Goal: Task Accomplishment & Management: Manage account settings

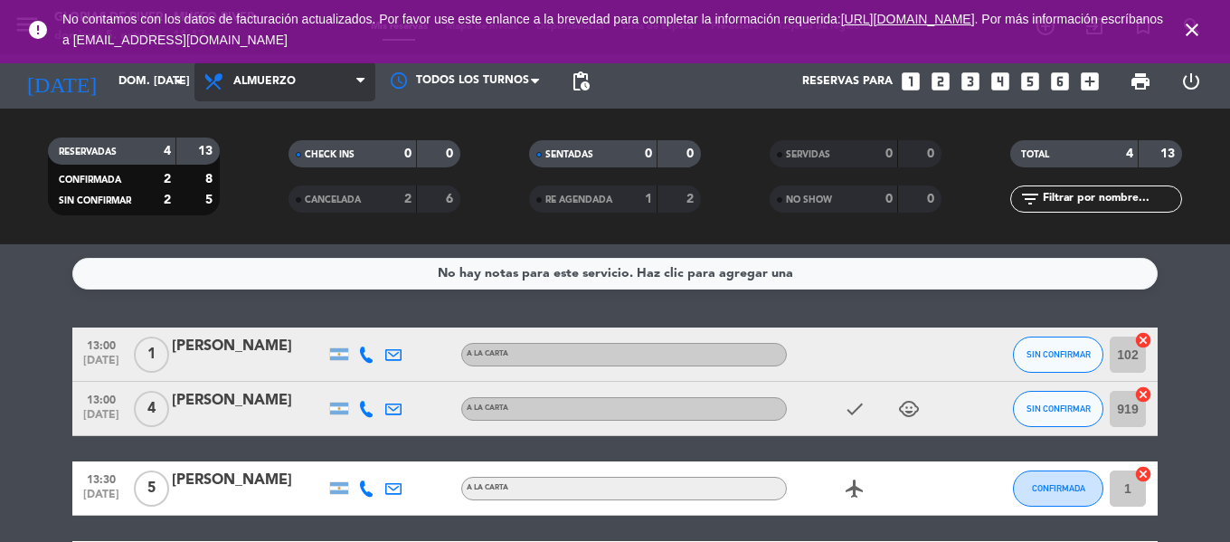
click at [304, 84] on span "Almuerzo" at bounding box center [285, 82] width 181 height 40
click at [300, 159] on div "menu Glorias de River - [GEOGRAPHIC_DATA][PERSON_NAME] 5. octubre - 11:17 Mis r…" at bounding box center [615, 122] width 1230 height 244
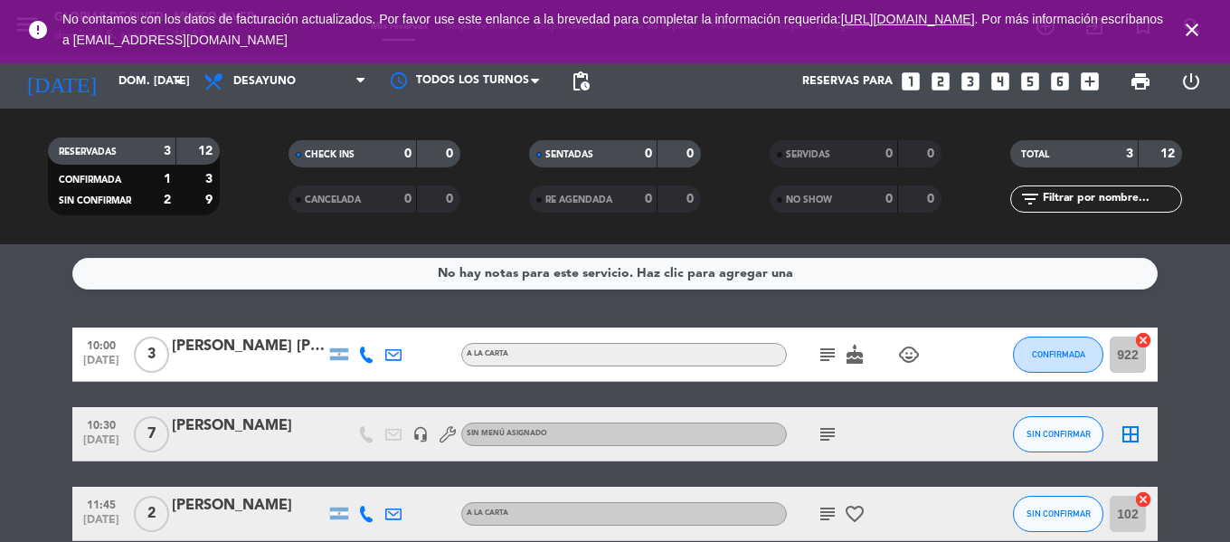
drag, startPoint x: 161, startPoint y: 413, endPoint x: 299, endPoint y: 434, distance: 139.1
click at [299, 434] on div "10:30 [DATE] 7 [PERSON_NAME] headset_mic Sin menú asignado subject SIN CONFIRMA…" at bounding box center [615, 434] width 1086 height 54
copy div "[PERSON_NAME]"
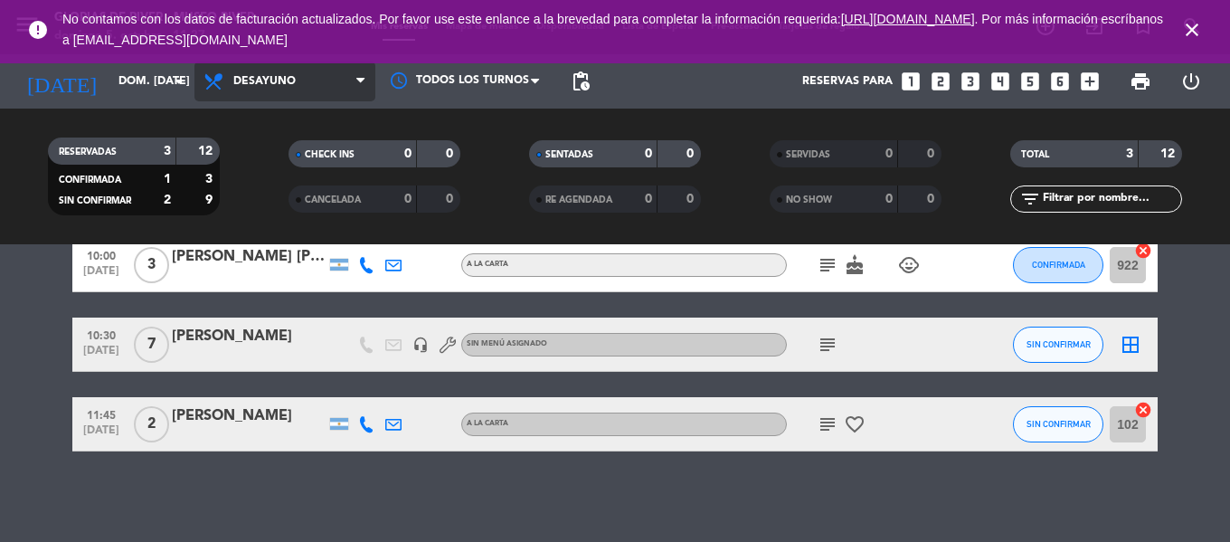
click at [308, 85] on span "Desayuno" at bounding box center [285, 82] width 181 height 40
click at [308, 203] on div "menu Glorias de River - [GEOGRAPHIC_DATA][PERSON_NAME] 5. octubre - 11:27 Mis r…" at bounding box center [615, 122] width 1230 height 244
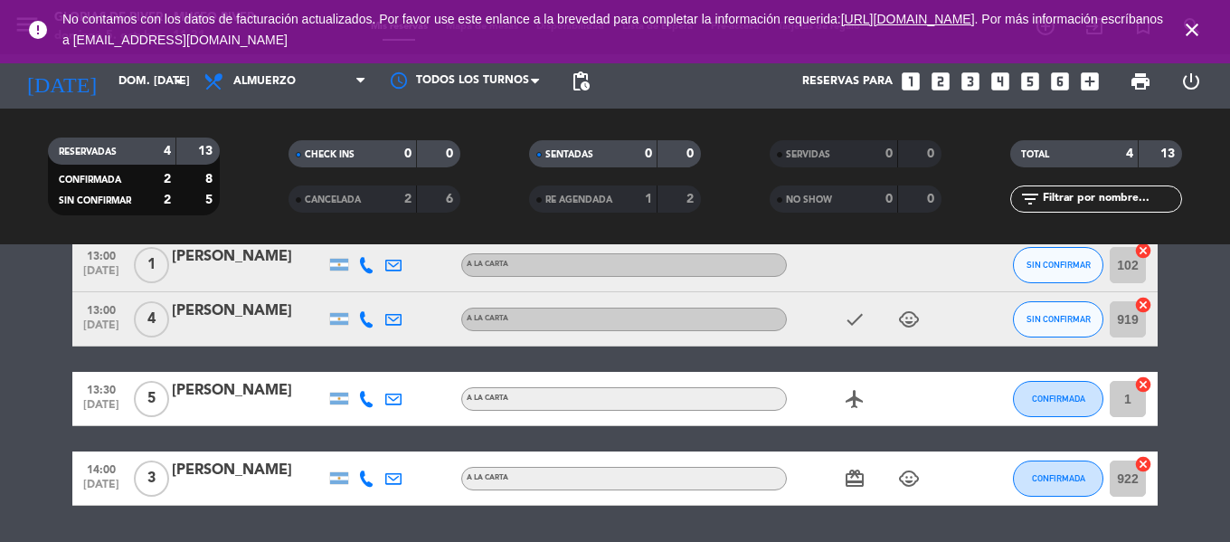
click at [1185, 30] on icon "close" at bounding box center [1192, 30] width 22 height 22
click at [1191, 33] on icon "close" at bounding box center [1192, 30] width 22 height 22
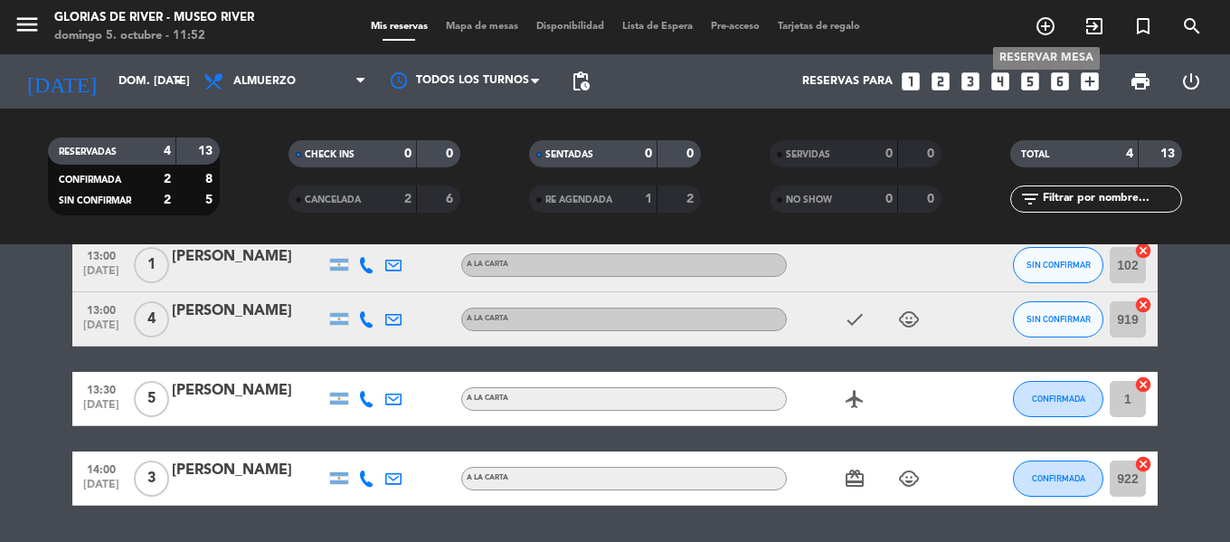
click at [1048, 30] on icon "add_circle_outline" at bounding box center [1046, 26] width 22 height 22
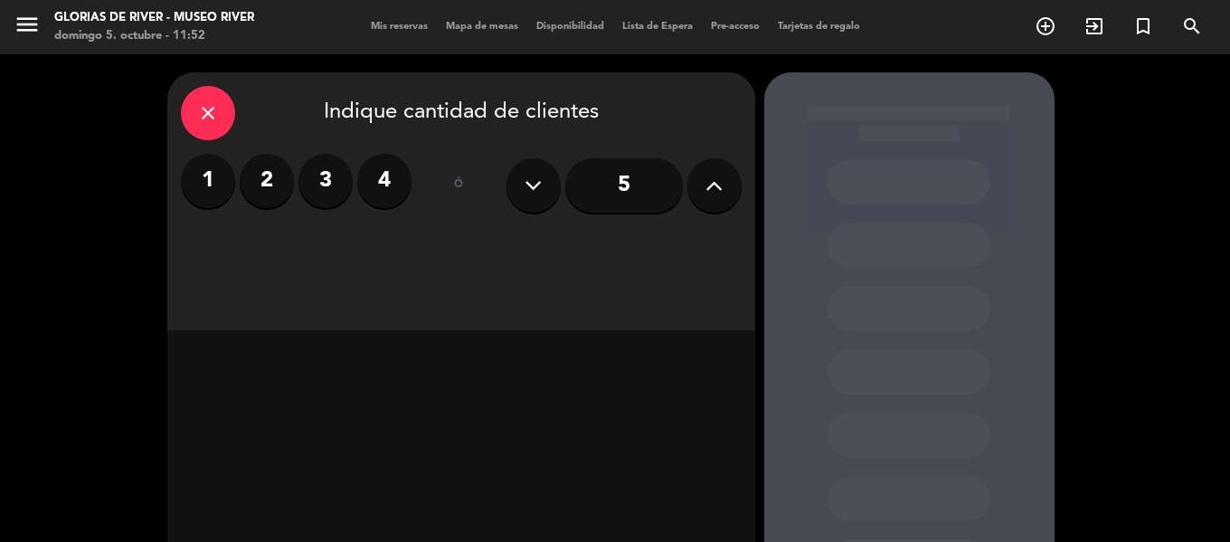
click at [403, 190] on label "4" at bounding box center [384, 181] width 54 height 54
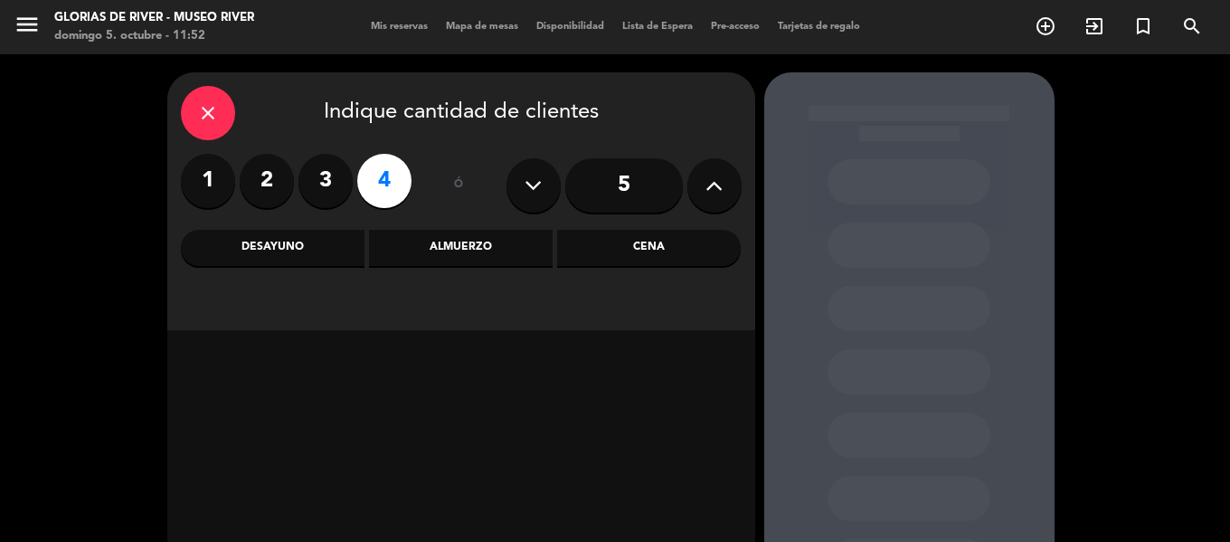
click at [612, 240] on div "Cena" at bounding box center [649, 248] width 184 height 36
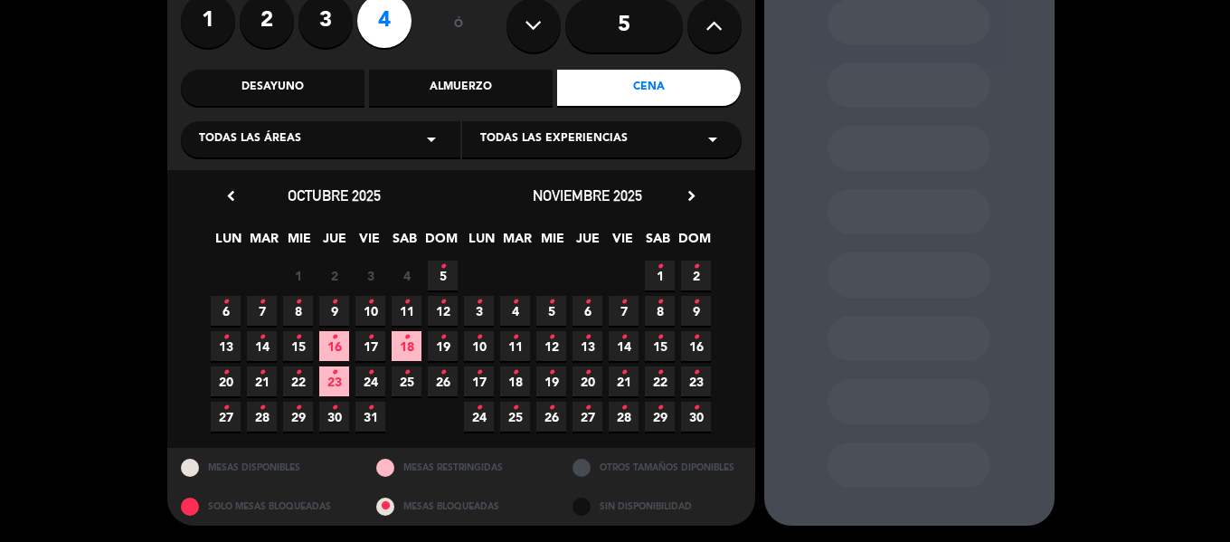
scroll to position [161, 0]
click at [328, 309] on span "9 •" at bounding box center [334, 310] width 30 height 30
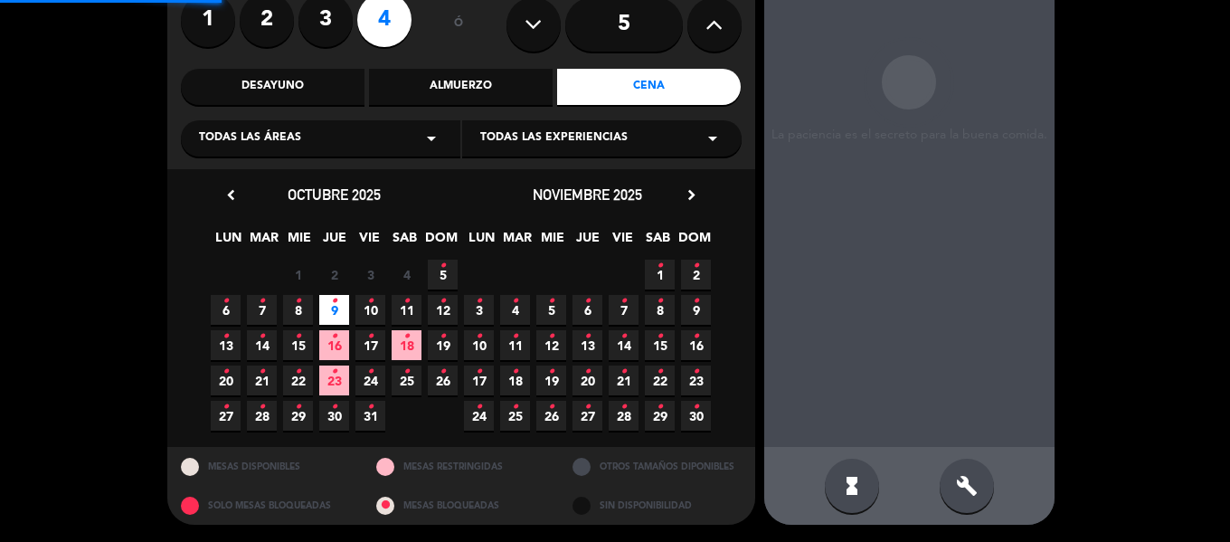
scroll to position [72, 0]
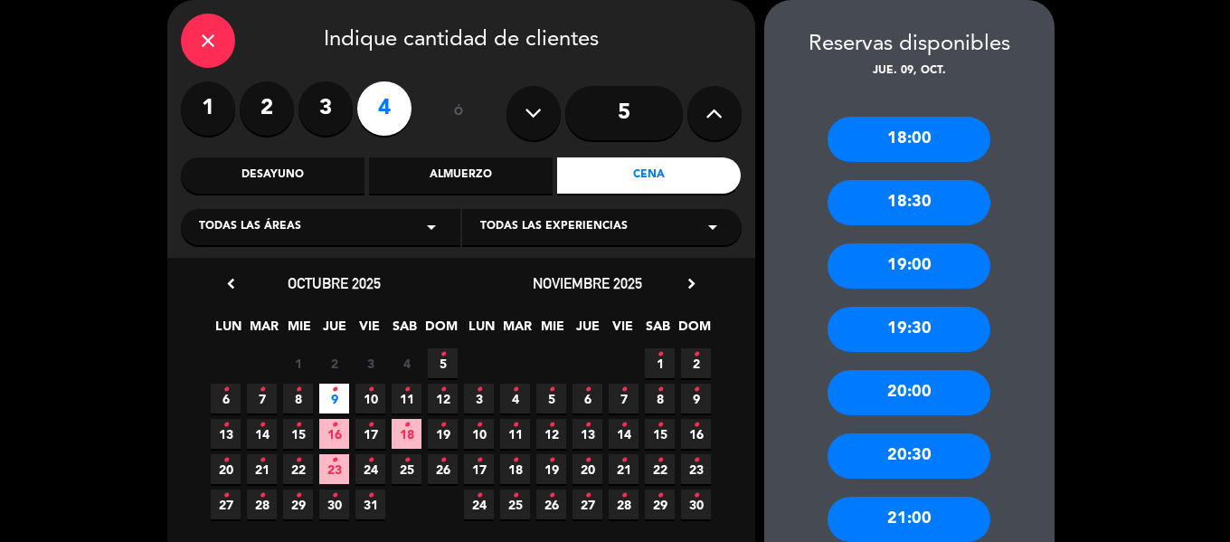
click at [899, 273] on div "19:00" at bounding box center [909, 265] width 163 height 45
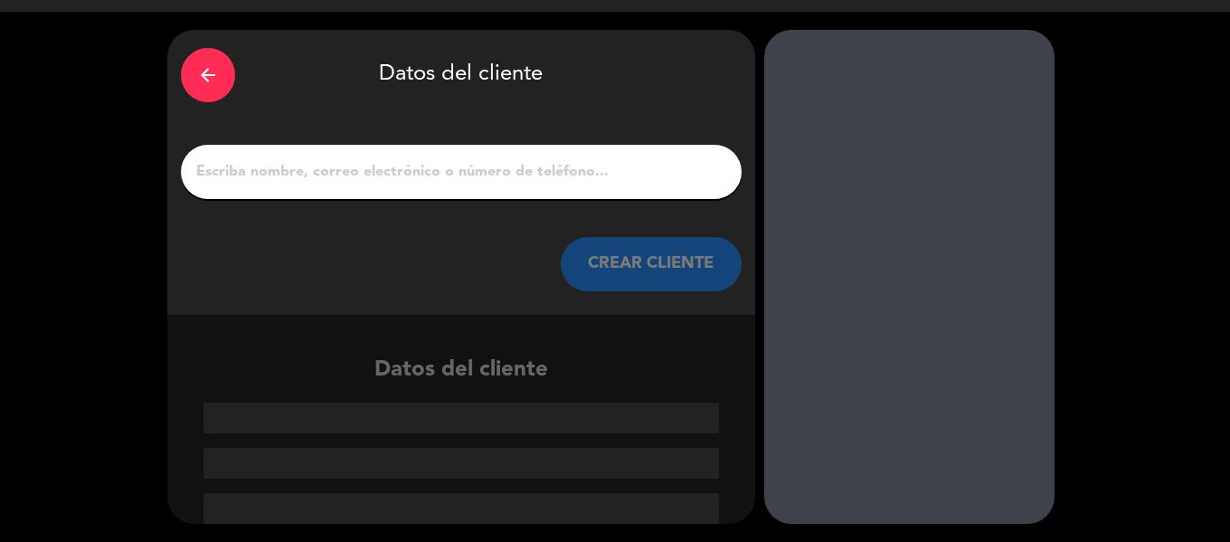
click at [248, 166] on input "1" at bounding box center [462, 171] width 534 height 25
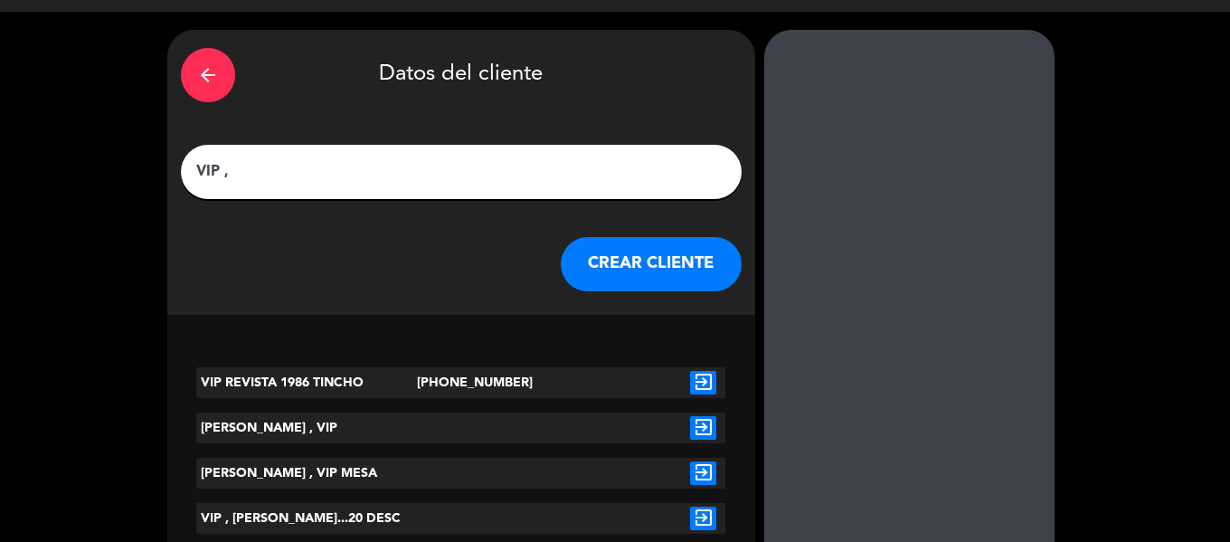
scroll to position [1, 0]
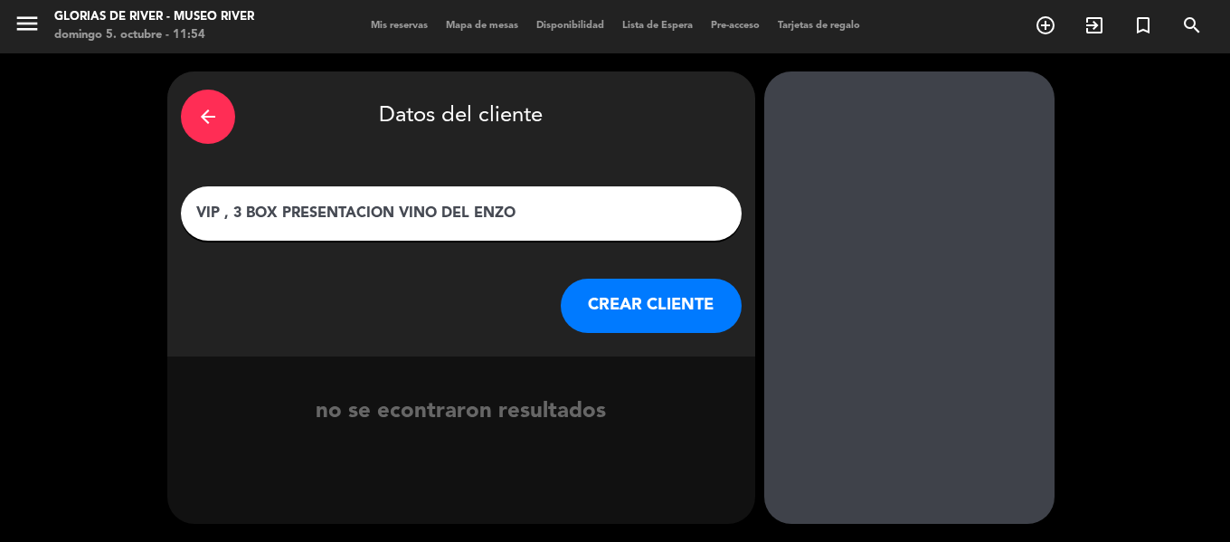
click at [226, 213] on input "VIP , 3 BOX PRESENTACION VINO DEL ENZO" at bounding box center [462, 213] width 534 height 25
type input "VIP MA LOS 3 BOX PRESENTACION VINO DEL ENZO"
click at [647, 289] on button "CREAR CLIENTE" at bounding box center [651, 306] width 181 height 54
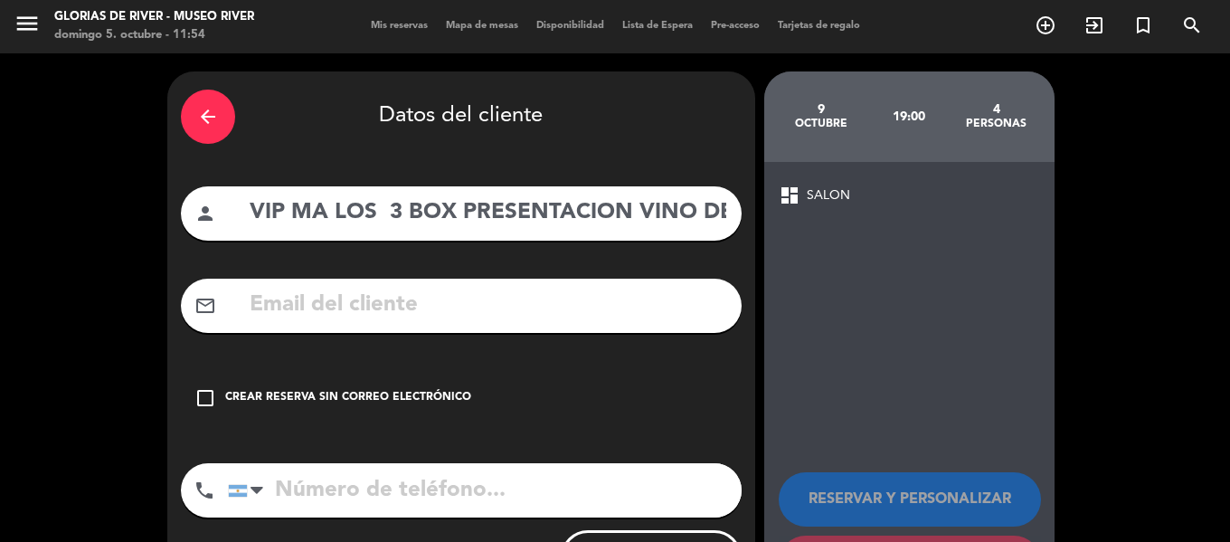
click at [204, 397] on icon "check_box_outline_blank" at bounding box center [206, 398] width 22 height 22
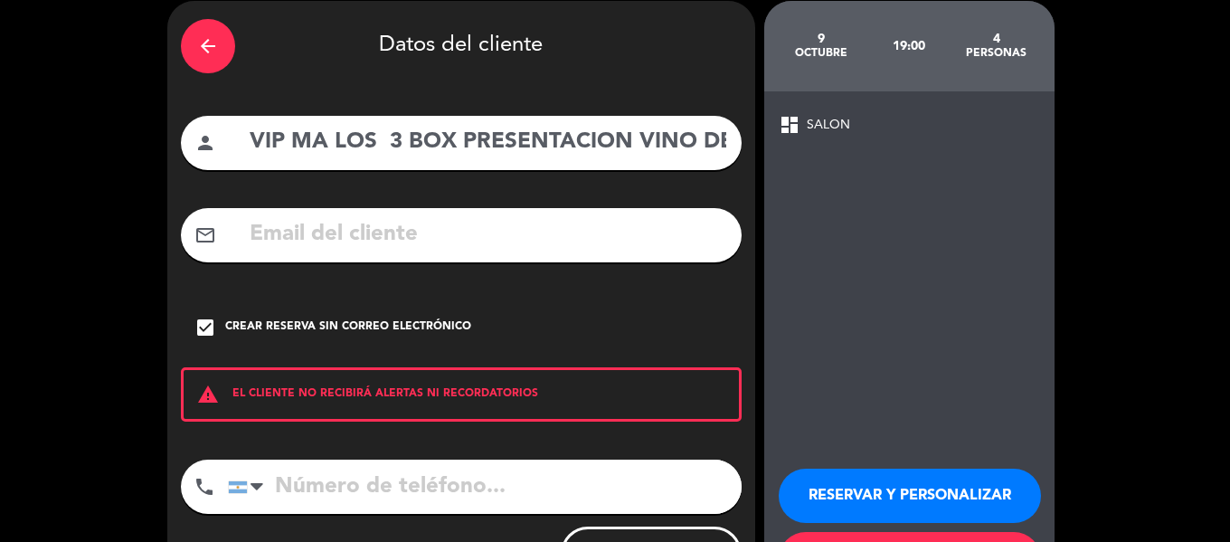
scroll to position [156, 0]
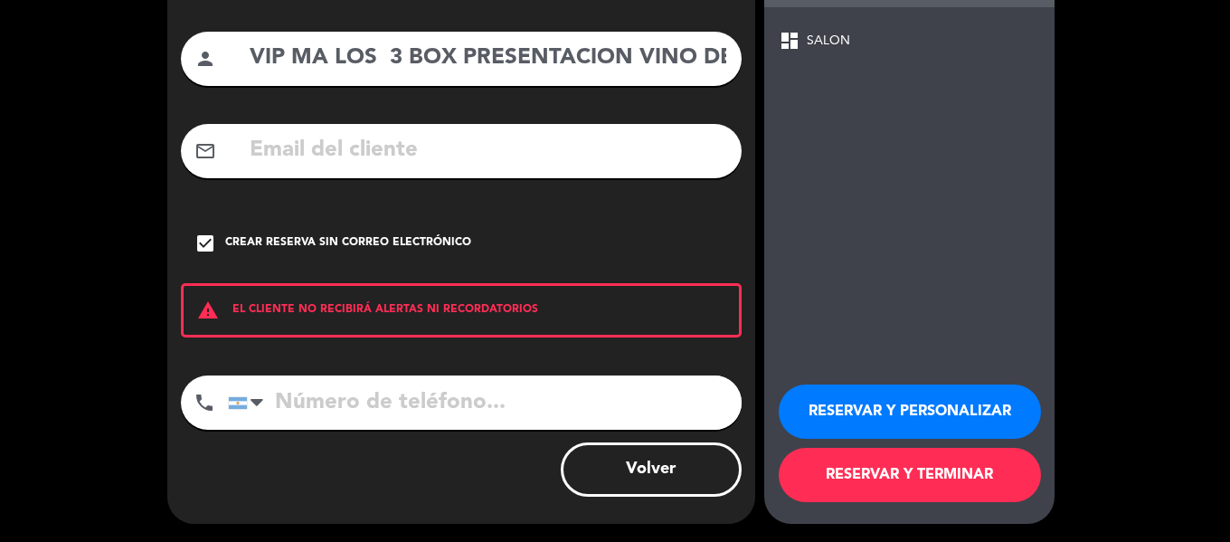
click at [915, 410] on button "RESERVAR Y PERSONALIZAR" at bounding box center [910, 411] width 262 height 54
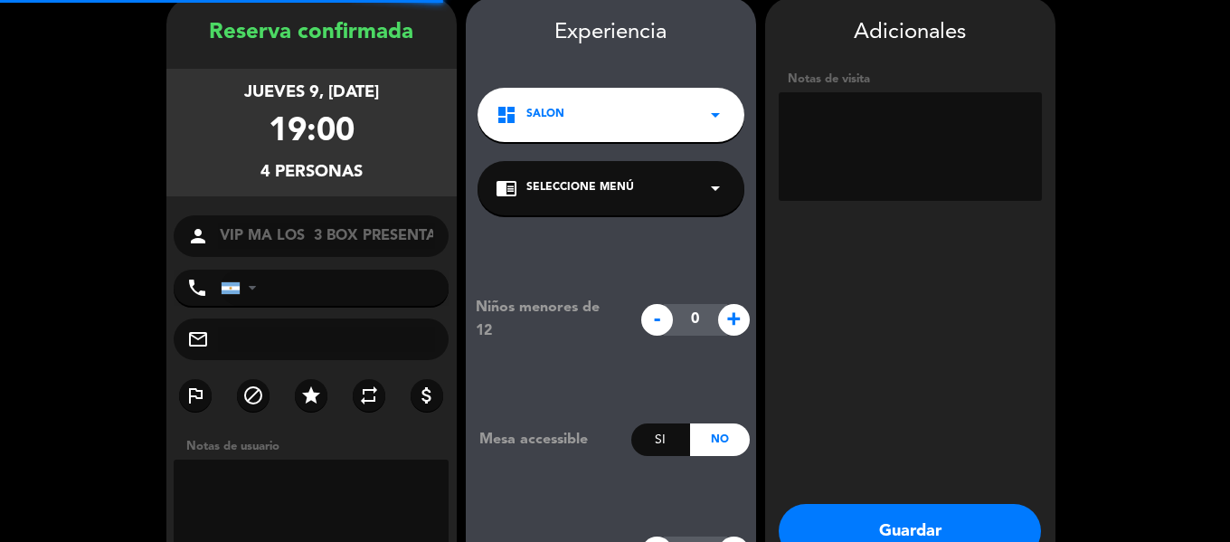
scroll to position [72, 0]
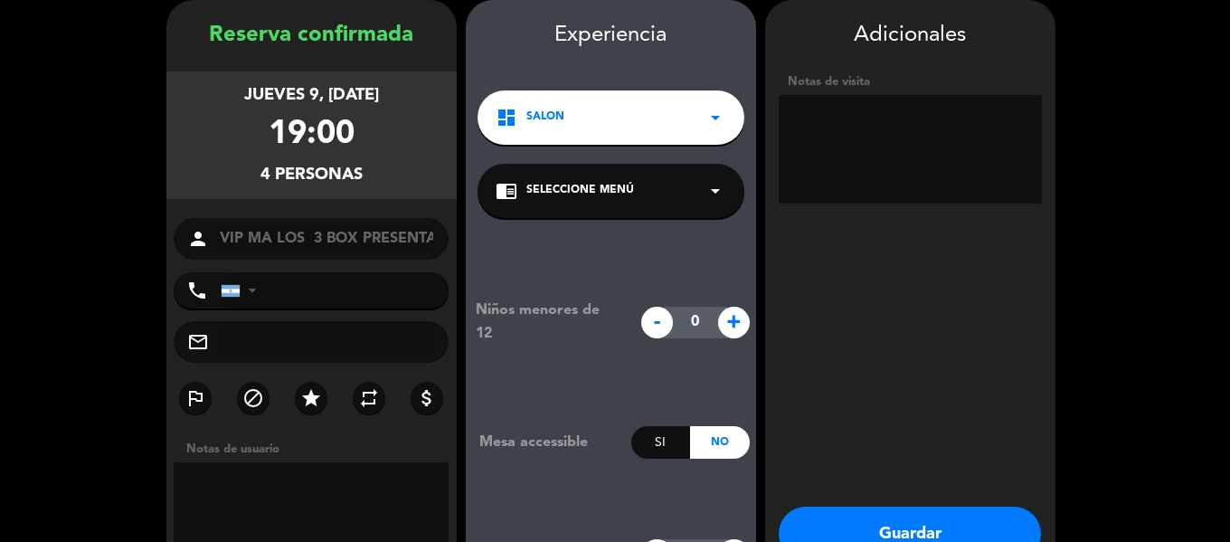
click at [906, 526] on button "Guardar" at bounding box center [910, 534] width 262 height 54
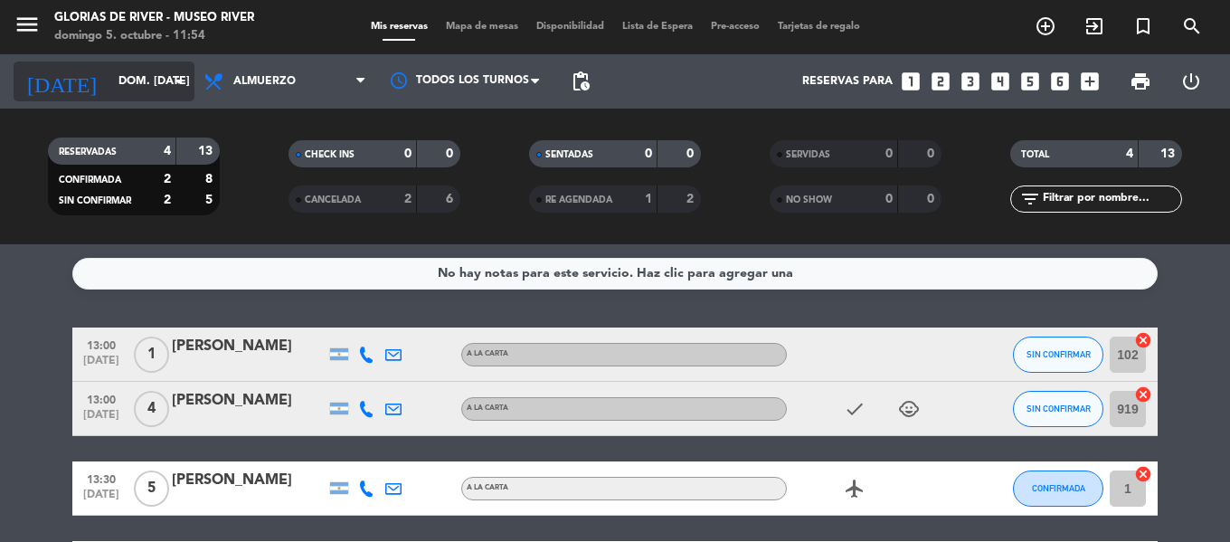
click at [155, 80] on input "dom. [DATE]" at bounding box center [185, 81] width 153 height 31
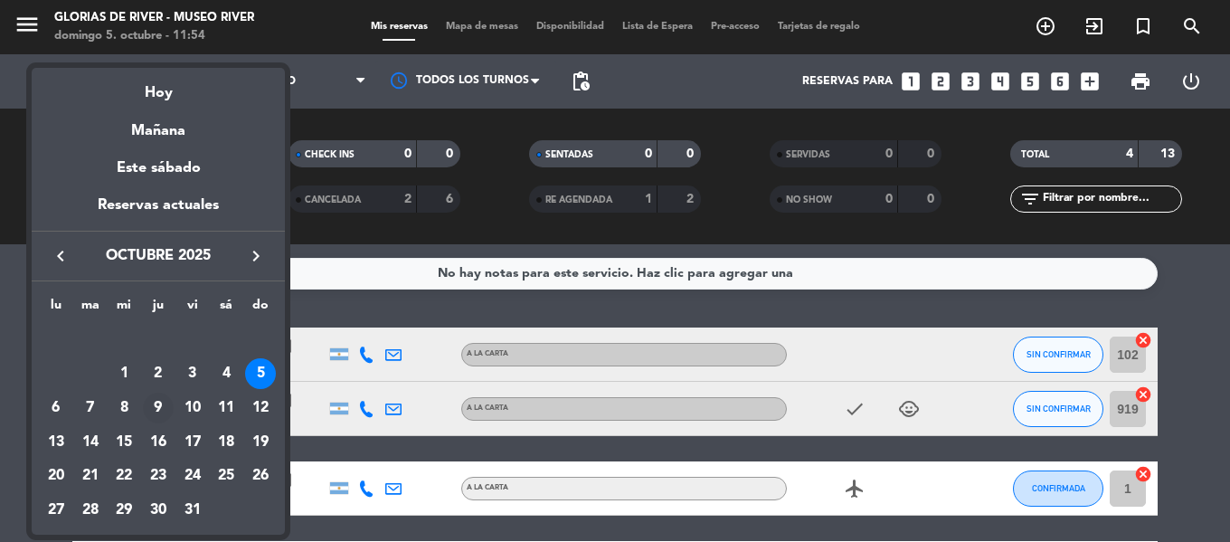
click at [157, 413] on div "9" at bounding box center [158, 408] width 31 height 31
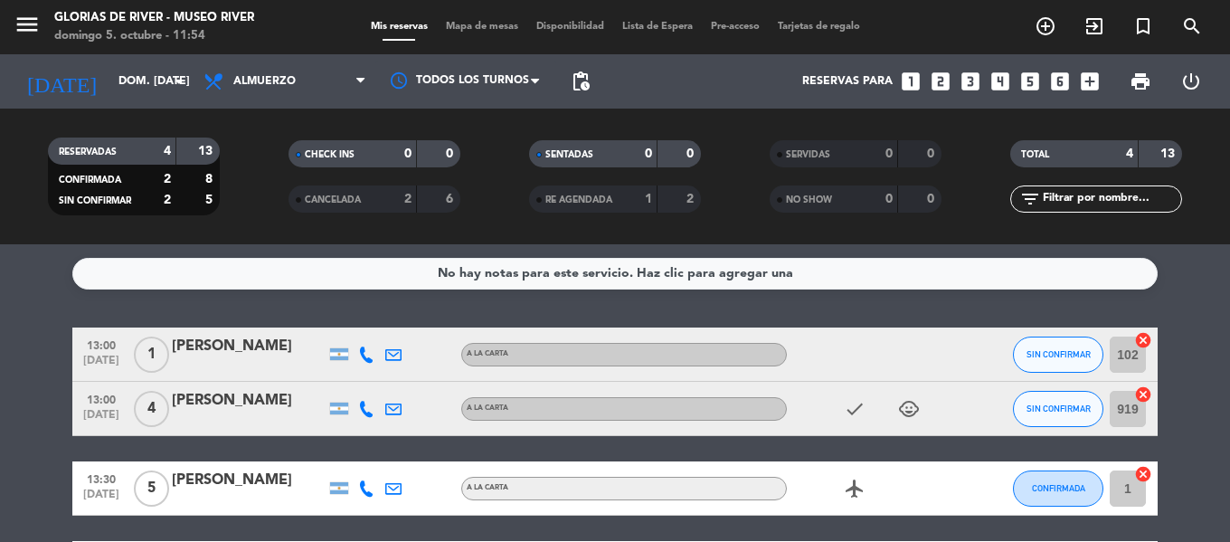
type input "[DEMOGRAPHIC_DATA] [DATE]"
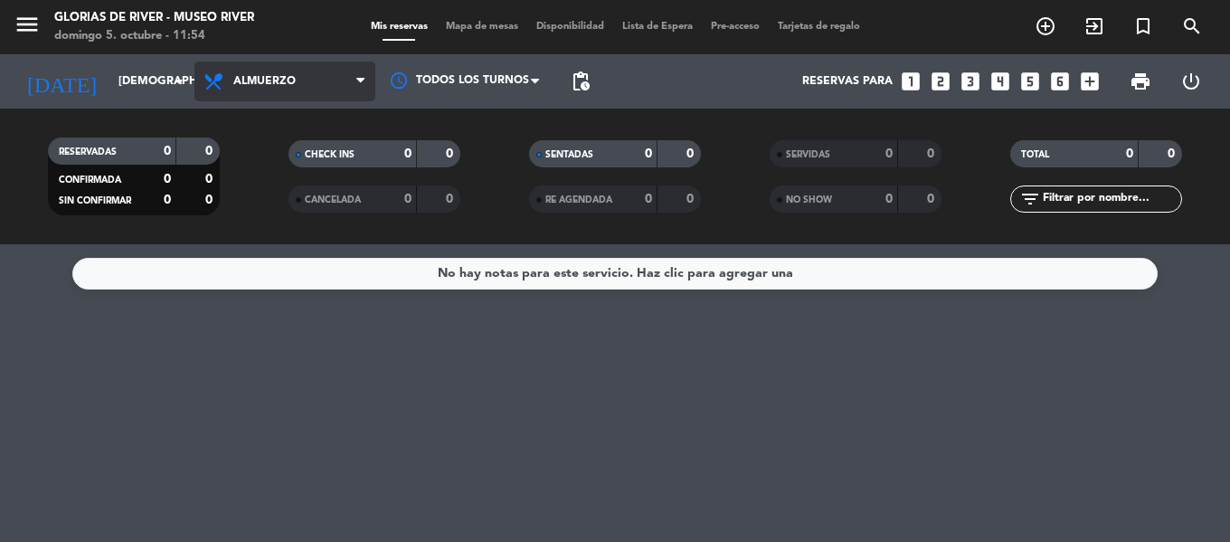
click at [254, 78] on span "Almuerzo" at bounding box center [264, 81] width 62 height 13
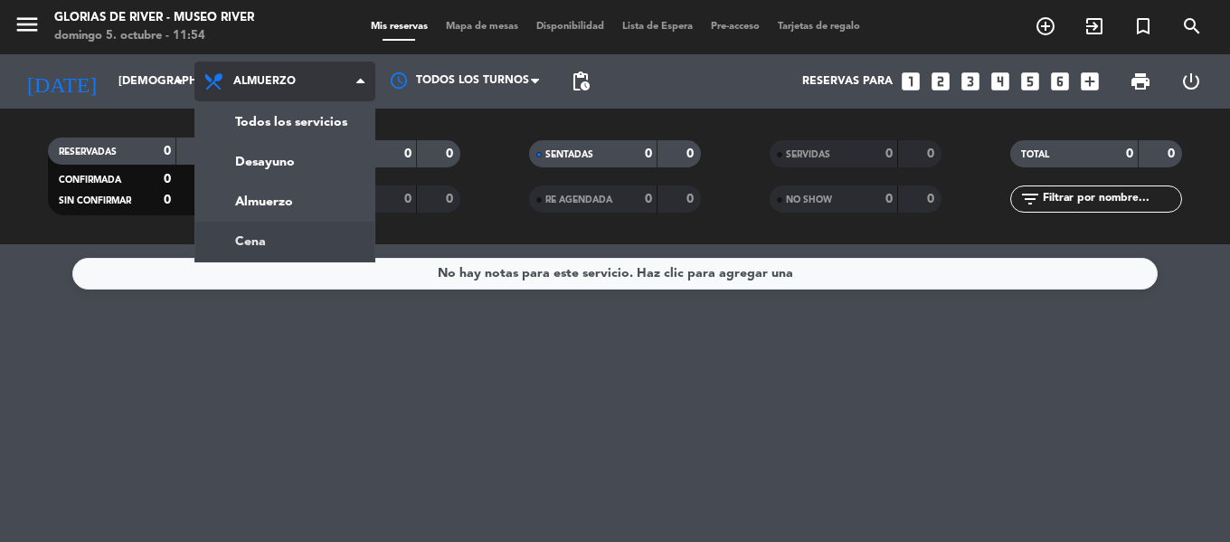
click at [276, 247] on ng-component "menu Glorias de River - [GEOGRAPHIC_DATA][PERSON_NAME] 5. octubre - 11:54 Mis r…" at bounding box center [615, 271] width 1230 height 542
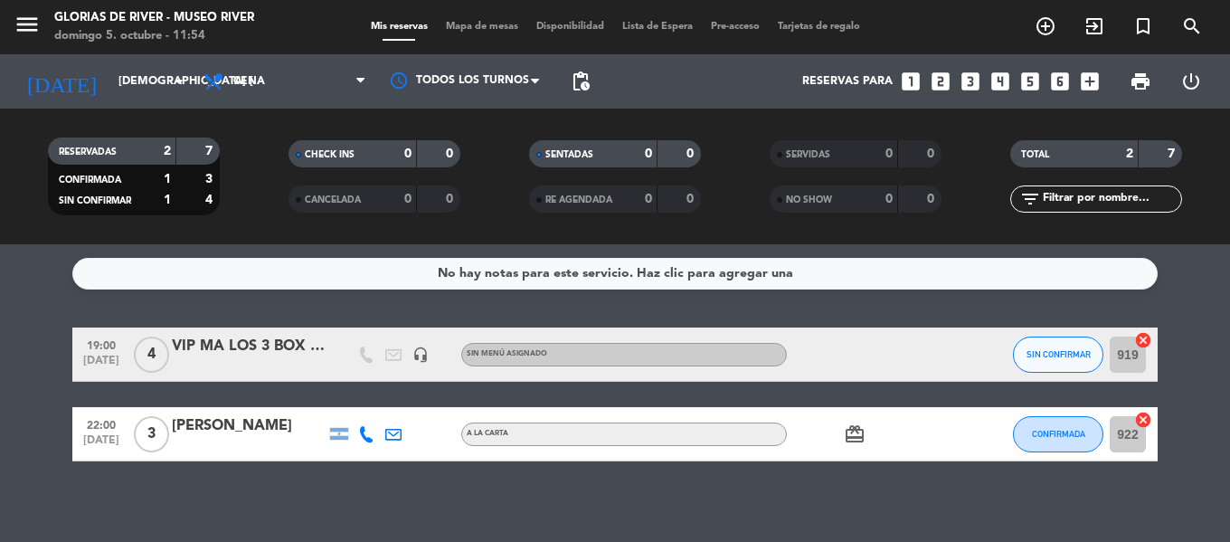
click at [472, 28] on span "Mapa de mesas" at bounding box center [482, 27] width 90 height 10
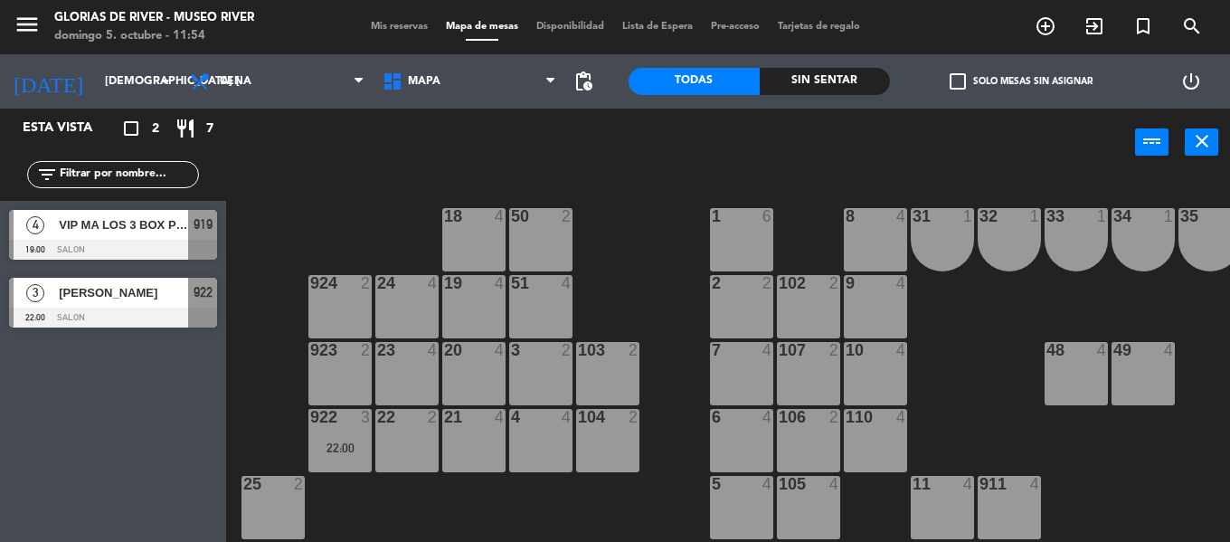
click at [175, 246] on div at bounding box center [113, 250] width 208 height 20
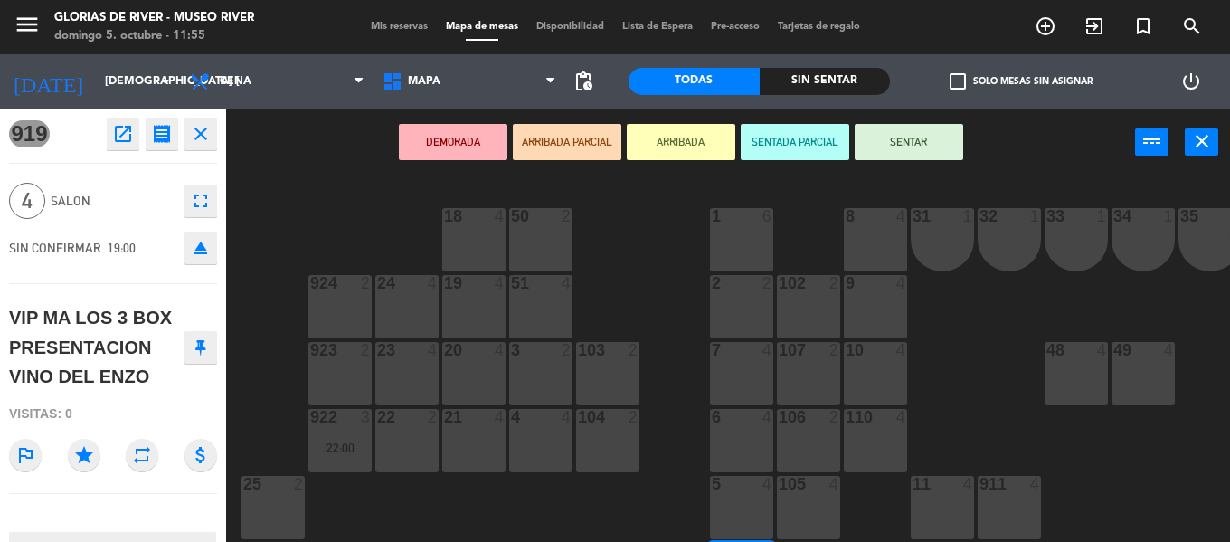
click at [131, 332] on div "VIP MA LOS 3 BOX PRESENTACION VINO DEL ENZO" at bounding box center [97, 347] width 176 height 89
click at [67, 311] on div "VIP MA LOS 3 BOX PRESENTACION VINO DEL ENZO" at bounding box center [97, 347] width 176 height 89
click at [71, 320] on div "VIP MA LOS 3 BOX PRESENTACION VINO DEL ENZO" at bounding box center [97, 347] width 176 height 89
click at [70, 313] on div "VIP MA LOS 3 BOX PRESENTACION VINO DEL ENZO" at bounding box center [97, 347] width 176 height 89
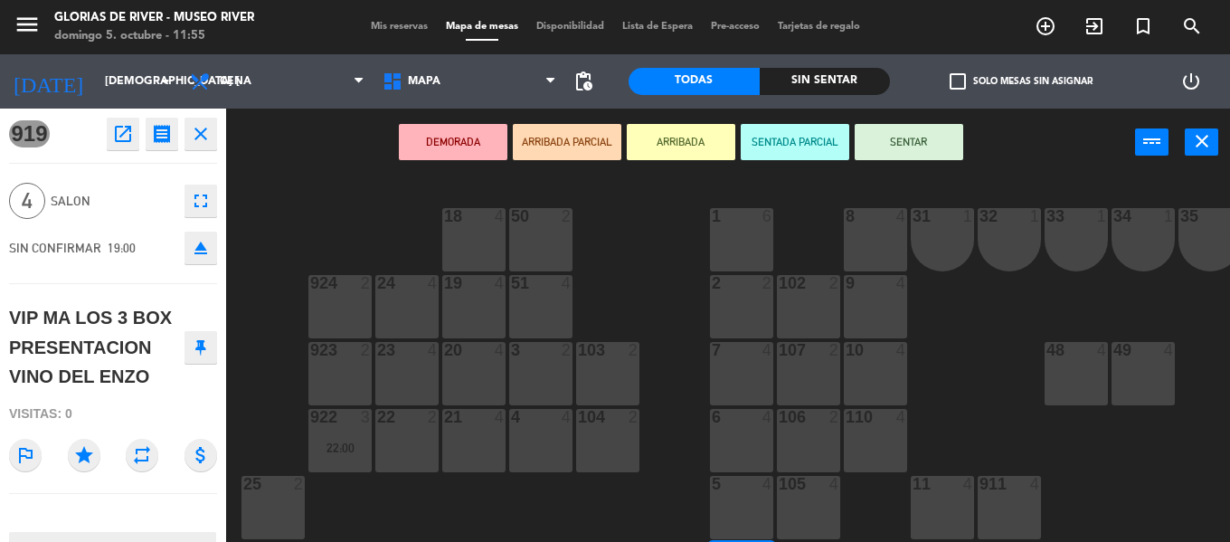
click at [418, 33] on div "Mis reservas Mapa de mesas Disponibilidad Lista de Espera Pre-acceso Tarjetas d…" at bounding box center [616, 27] width 508 height 16
click at [412, 29] on span "Mis reservas" at bounding box center [399, 27] width 75 height 10
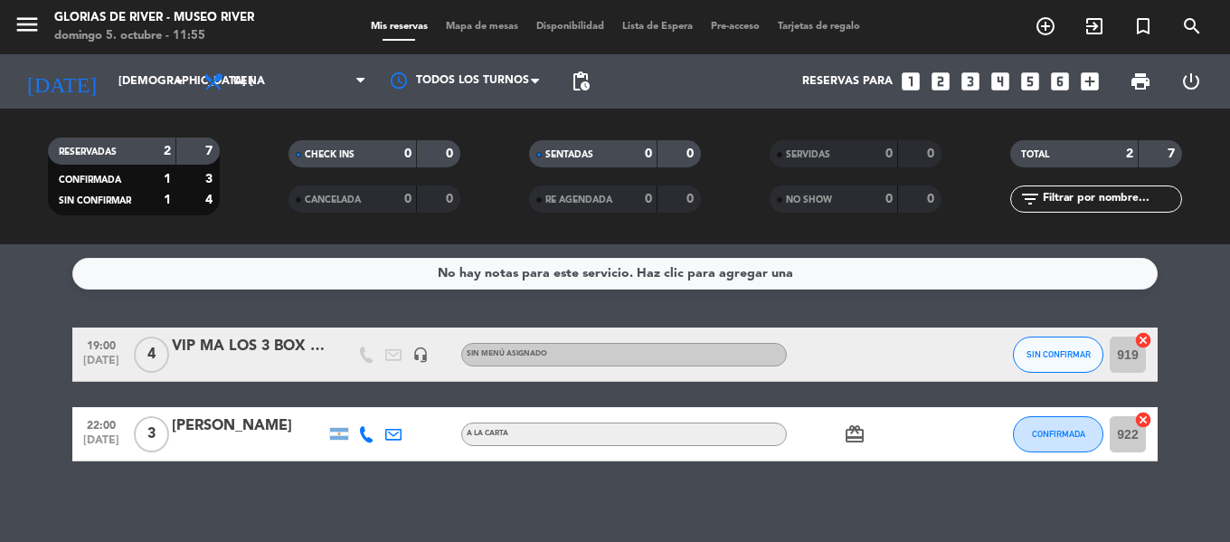
click at [279, 354] on div "VIP MA LOS 3 BOX PRESENTACION VINO DEL ENZO" at bounding box center [249, 347] width 154 height 24
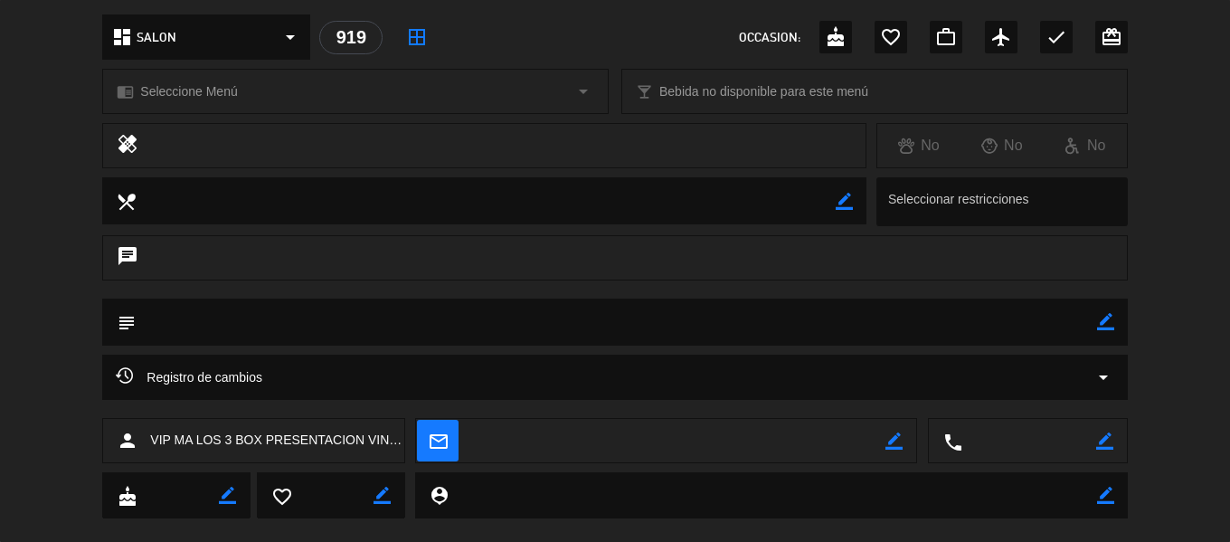
scroll to position [233, 0]
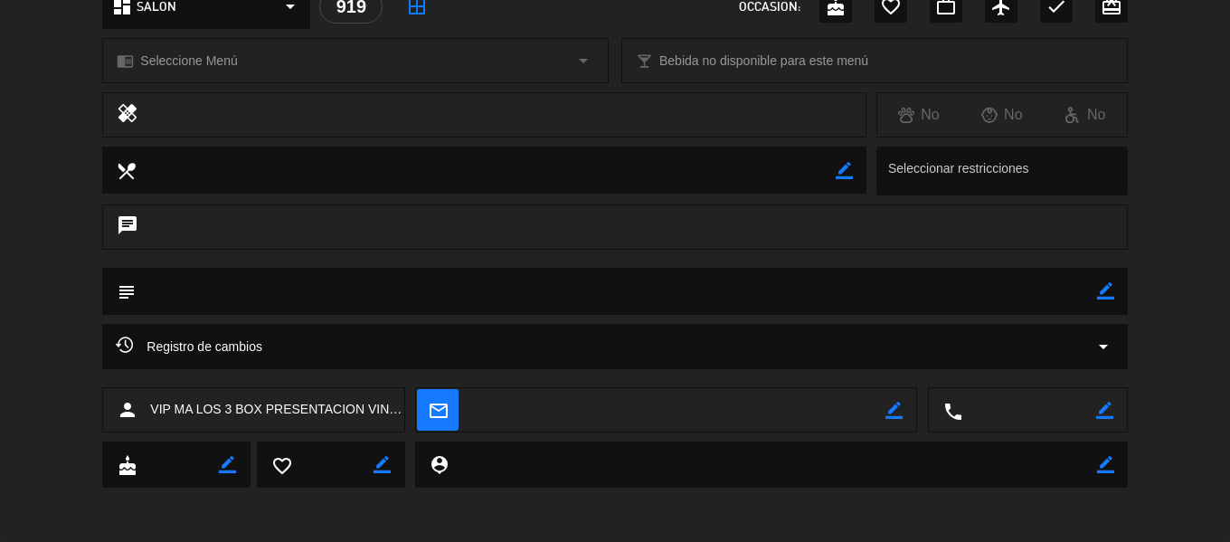
click at [193, 409] on span "VIP MA LOS 3 BOX PRESENTACION VINO DEL ENZO" at bounding box center [276, 409] width 253 height 21
click at [195, 411] on span "VIP MA LOS 3 BOX PRESENTACION VINO DEL ENZO" at bounding box center [276, 409] width 253 height 21
click at [194, 410] on span "VIP MA LOS 3 BOX PRESENTACION VINO DEL ENZO" at bounding box center [276, 409] width 253 height 21
click at [186, 412] on span "VIP MA LOS 3 BOX PRESENTACION VINO DEL ENZO" at bounding box center [276, 409] width 253 height 21
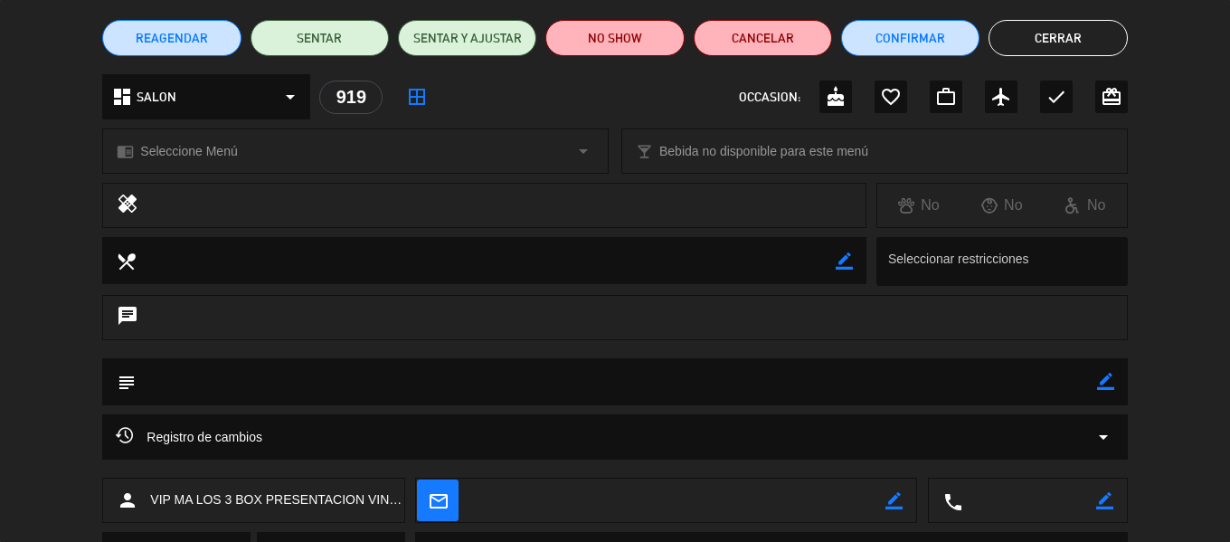
scroll to position [0, 0]
